Goal: Transaction & Acquisition: Purchase product/service

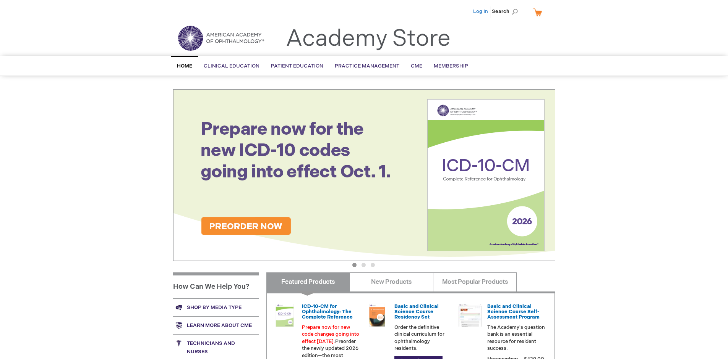
click at [481, 11] on link "Log In" at bounding box center [480, 11] width 15 height 6
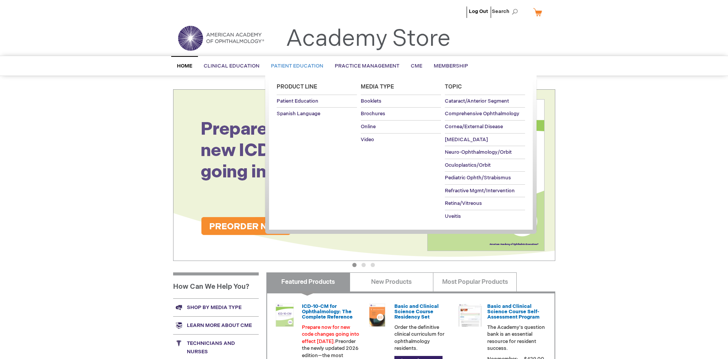
click at [295, 66] on span "Patient Education" at bounding box center [297, 66] width 52 height 6
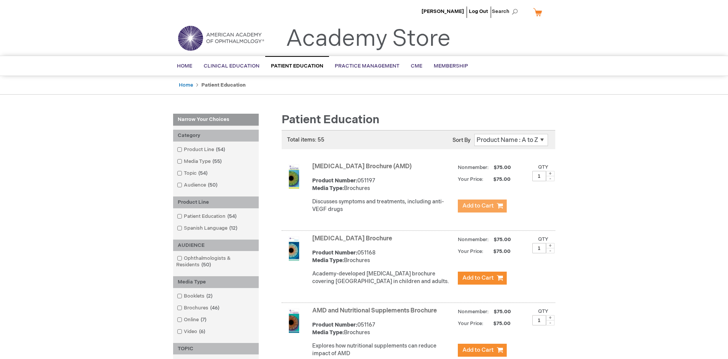
click at [482, 206] on span "Add to Cart" at bounding box center [477, 205] width 31 height 7
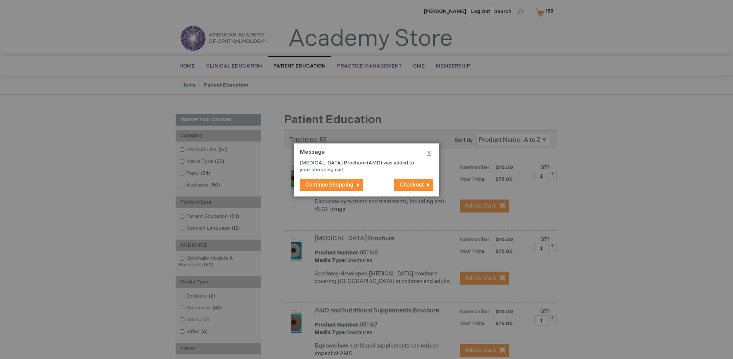
click at [330, 185] on span "Continue Shopping" at bounding box center [330, 185] width 48 height 6
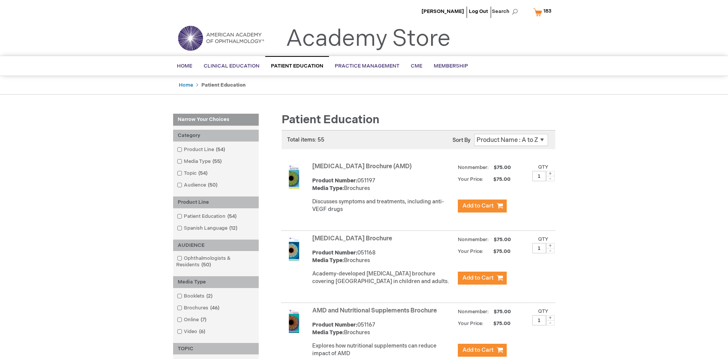
click at [376, 315] on link "AMD and Nutritional Supplements Brochure" at bounding box center [374, 311] width 125 height 7
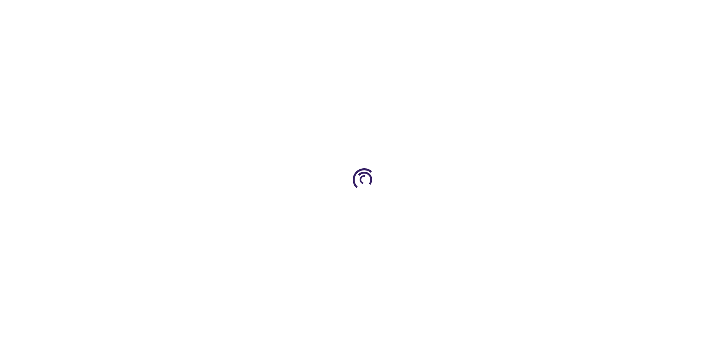
type input "1"
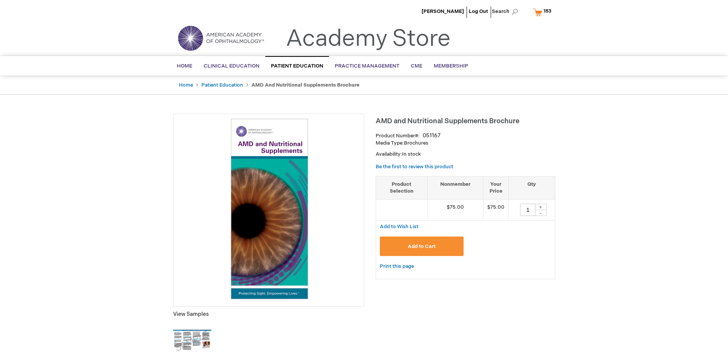
click at [421, 246] on span "Add to Cart" at bounding box center [422, 247] width 28 height 6
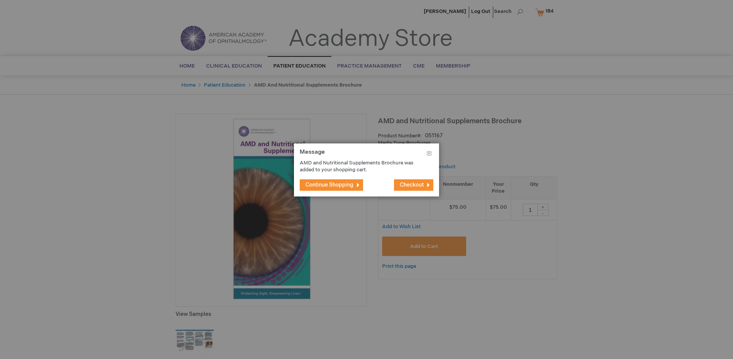
click at [330, 185] on span "Continue Shopping" at bounding box center [330, 185] width 48 height 6
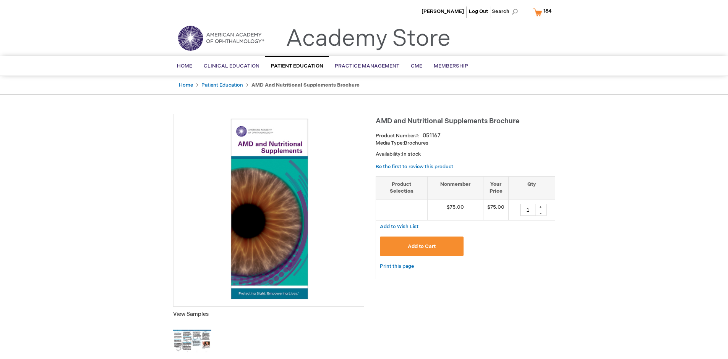
click at [544, 12] on span "184" at bounding box center [547, 11] width 8 height 6
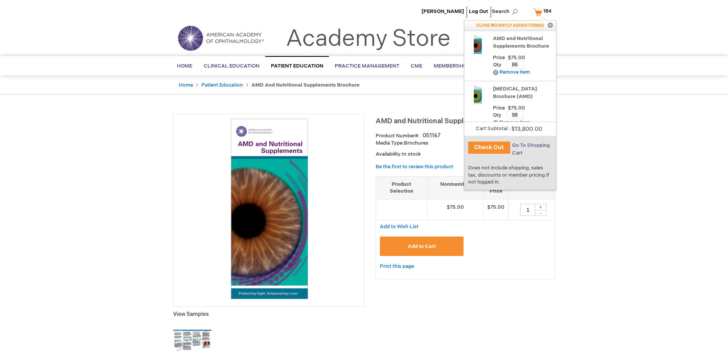
click at [530, 146] on span "Go To Shopping Cart" at bounding box center [531, 149] width 38 height 14
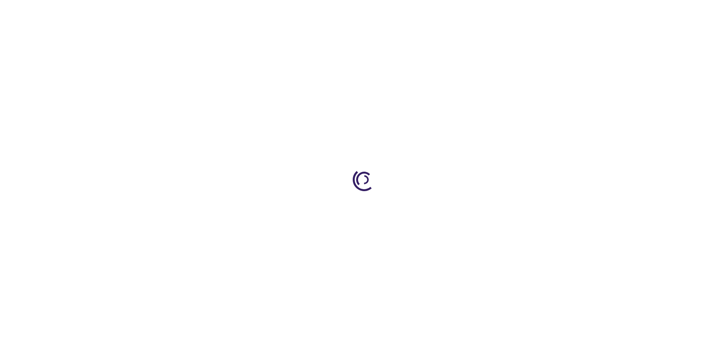
select select "US"
select select "41"
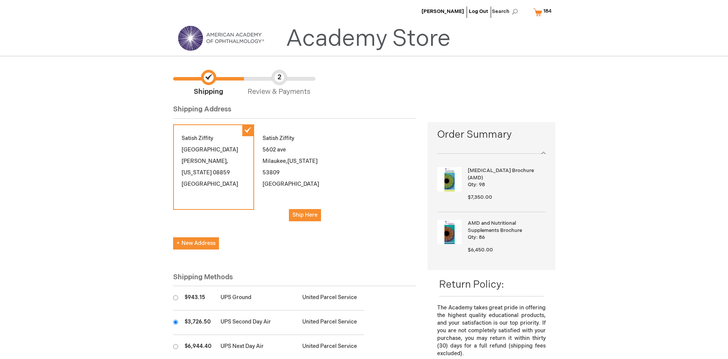
click at [175, 322] on input "radio" at bounding box center [175, 322] width 5 height 5
